Goal: Book appointment/travel/reservation

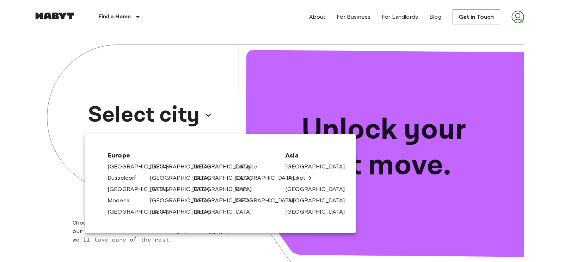
click at [299, 178] on link "Phuket" at bounding box center [300, 177] width 26 height 8
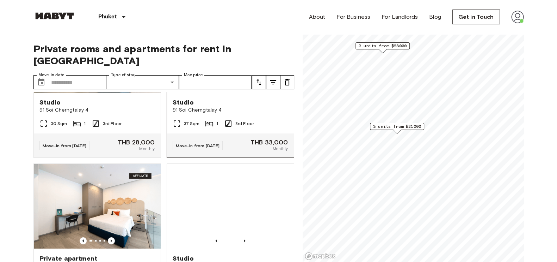
scroll to position [91, 0]
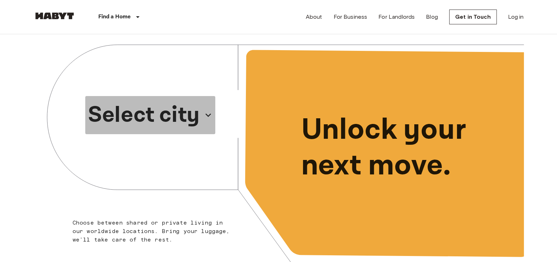
click at [189, 121] on p "Select city" at bounding box center [144, 115] width 112 height 34
